Goal: Find specific page/section: Find specific page/section

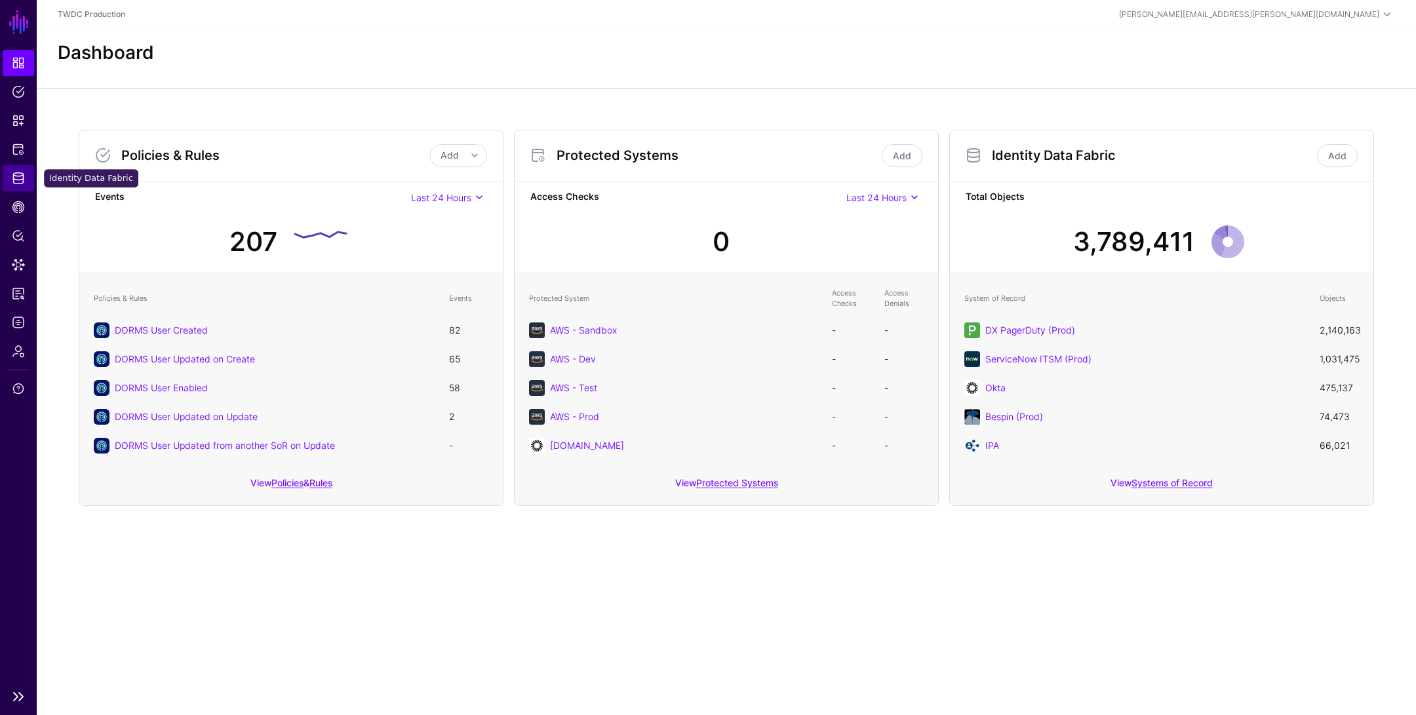
click at [18, 176] on span "Identity Data Fabric" at bounding box center [18, 178] width 13 height 13
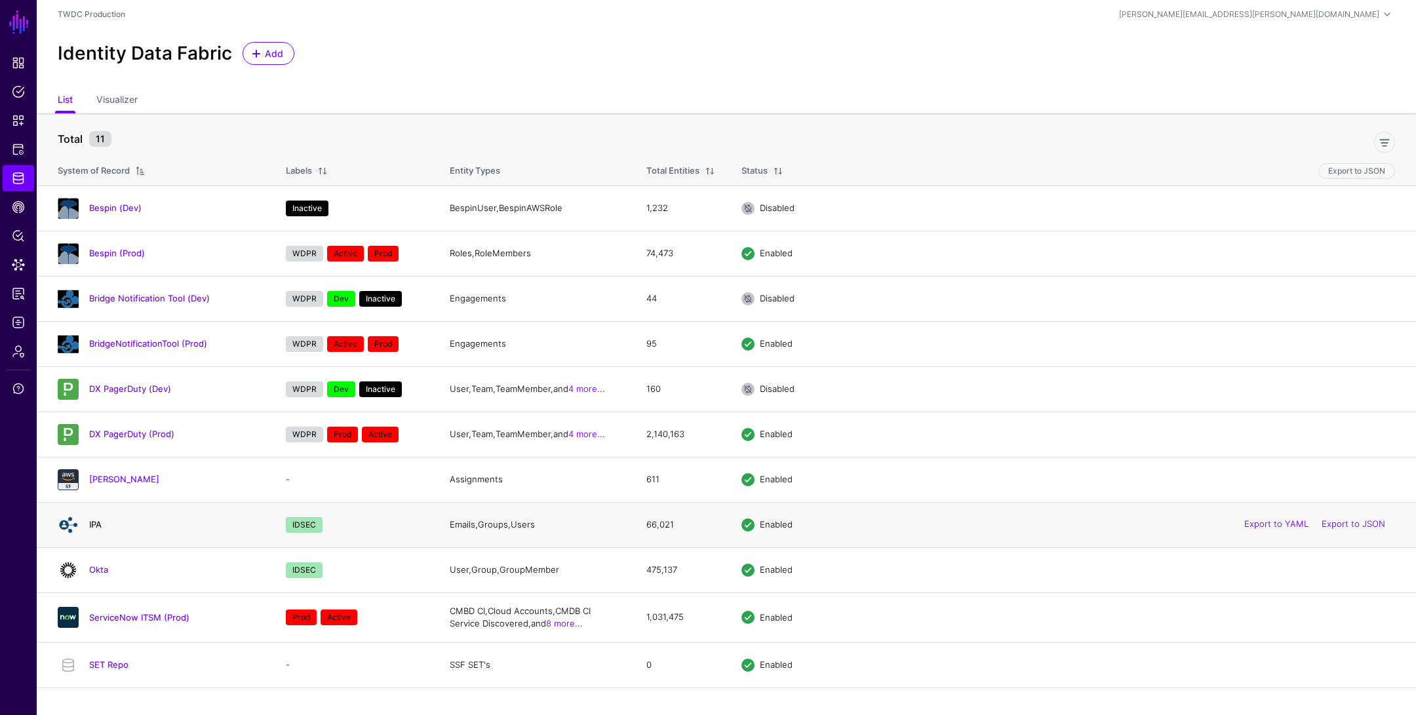
click at [94, 523] on link "IPA" at bounding box center [95, 524] width 12 height 10
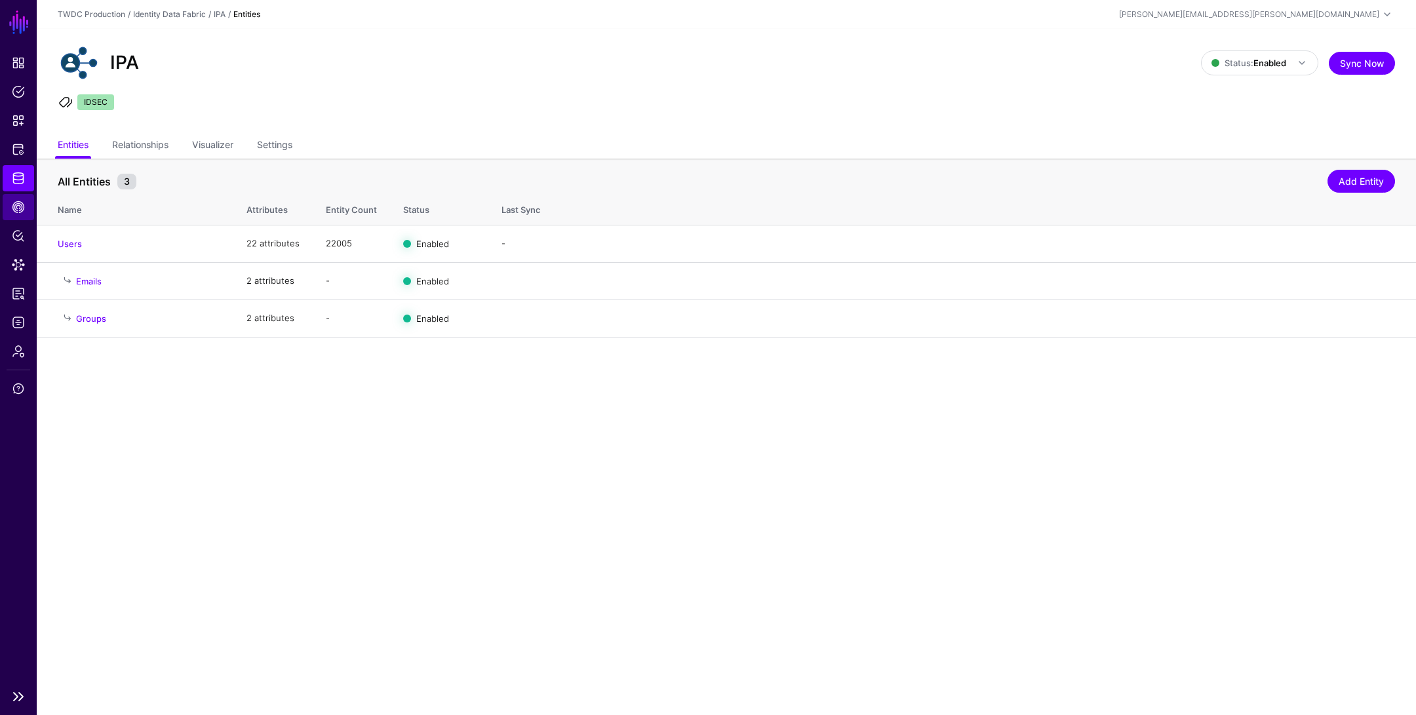
click at [18, 206] on span "CAEP Hub" at bounding box center [18, 207] width 13 height 13
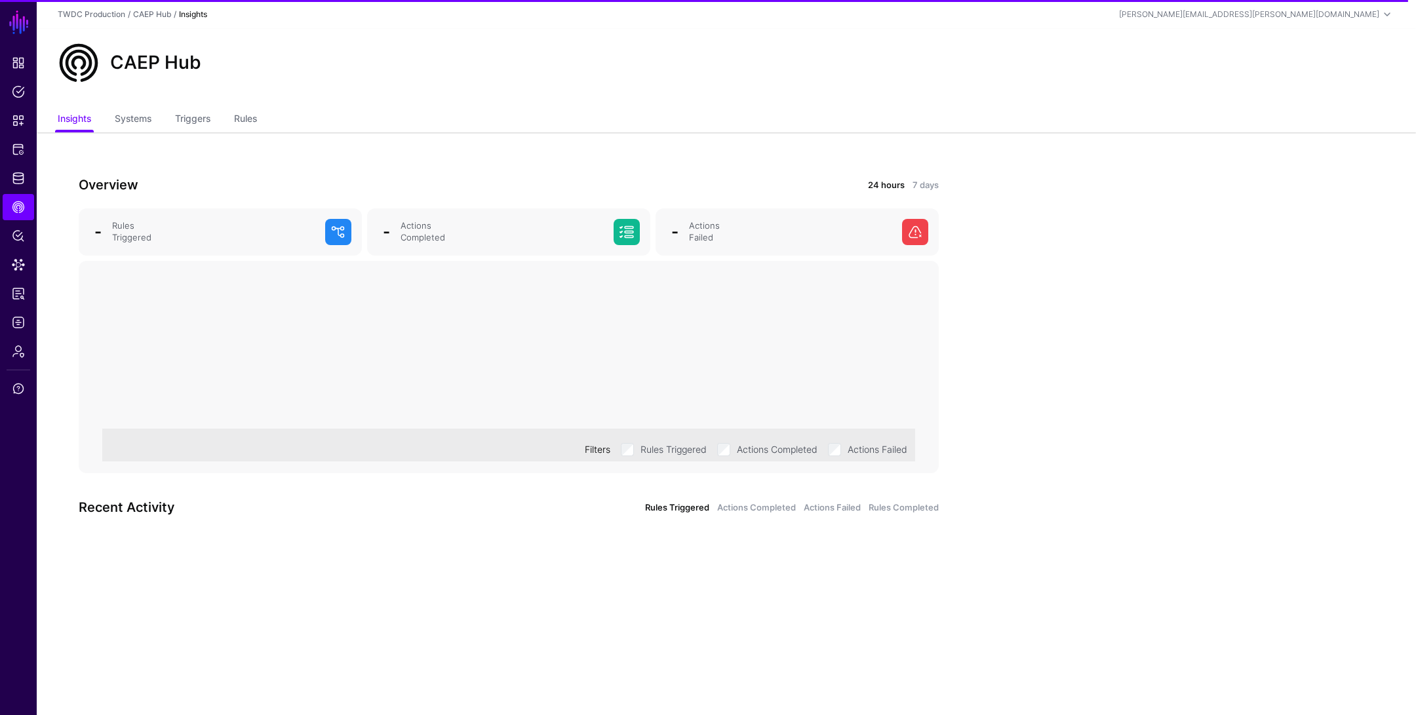
click at [884, 184] on link "24 hours" at bounding box center [886, 185] width 37 height 13
